Goal: Information Seeking & Learning: Learn about a topic

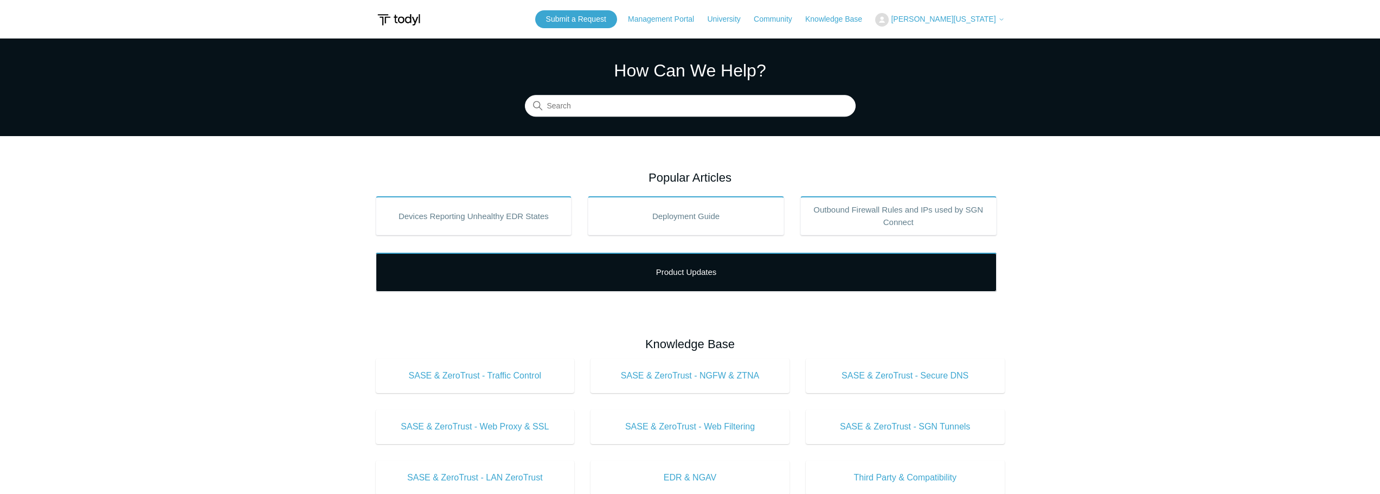
click at [680, 285] on link "Product Updates" at bounding box center [686, 272] width 621 height 39
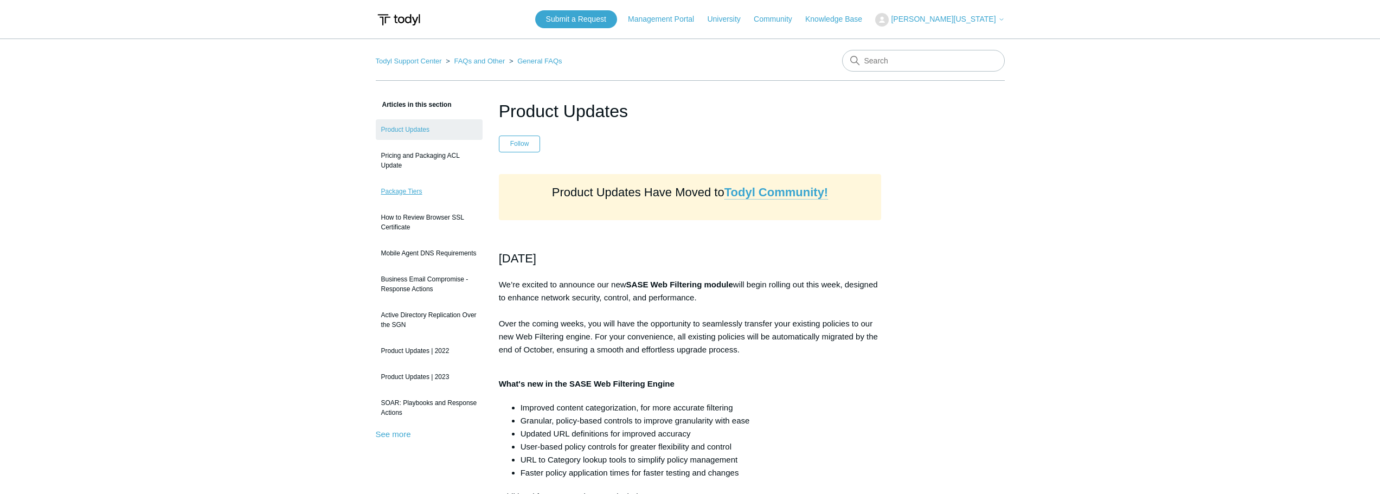
click at [415, 188] on link "Package Tiers" at bounding box center [429, 191] width 107 height 21
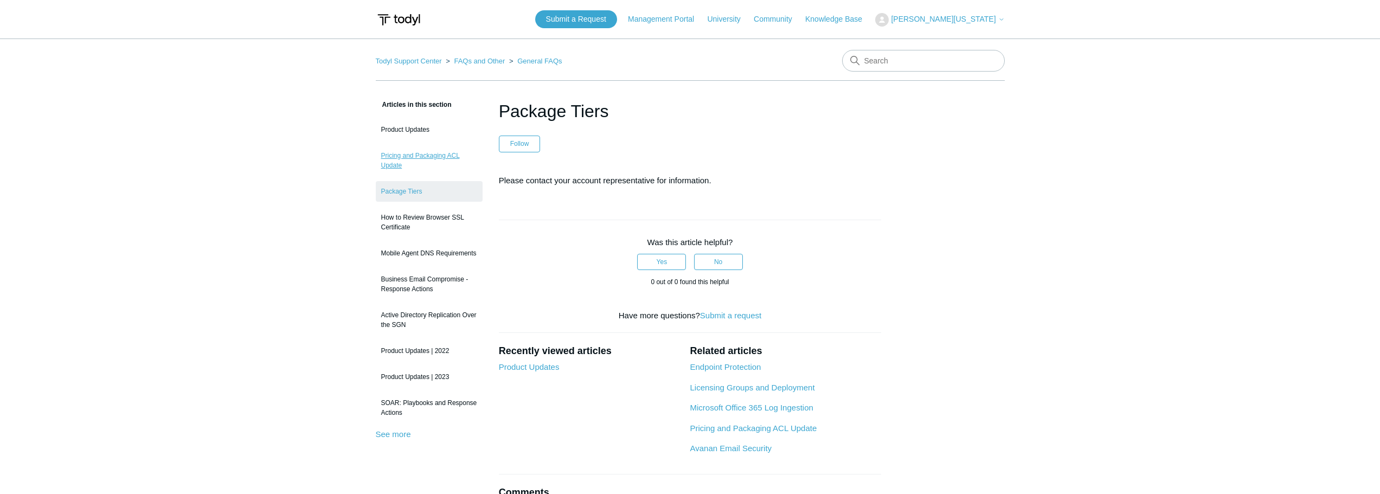
click at [438, 157] on link "Pricing and Packaging ACL Update" at bounding box center [429, 160] width 107 height 30
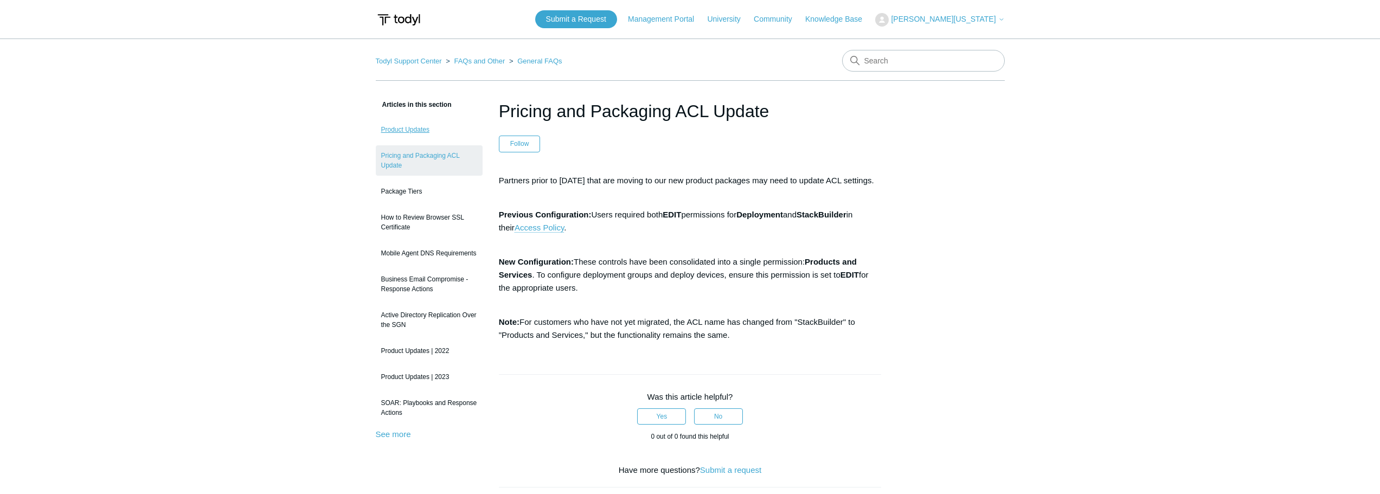
click at [397, 137] on link "Product Updates" at bounding box center [429, 129] width 107 height 21
